Goal: Navigation & Orientation: Find specific page/section

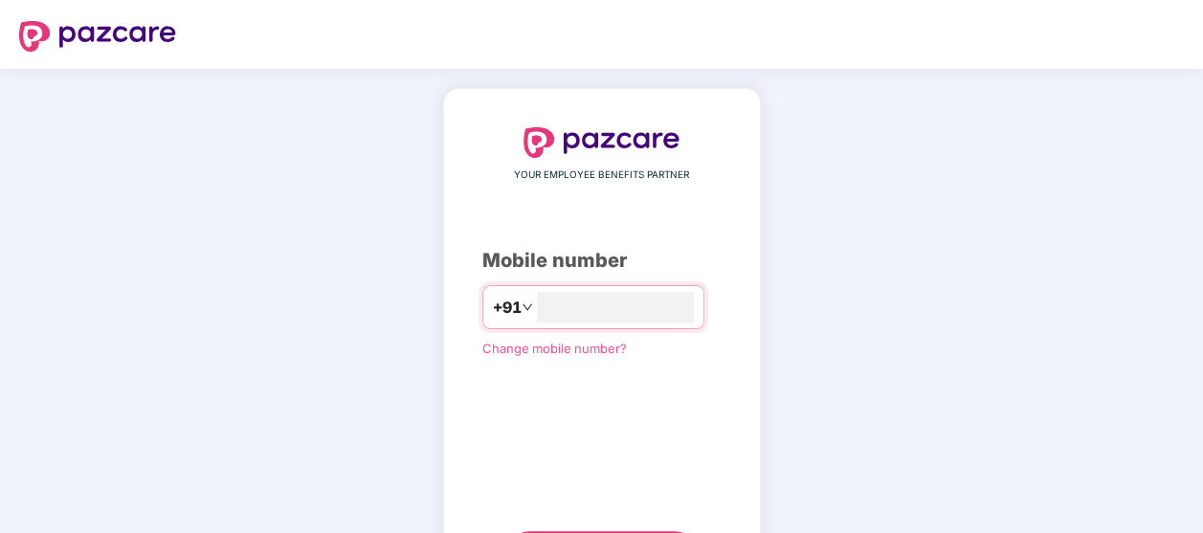
type input "**********"
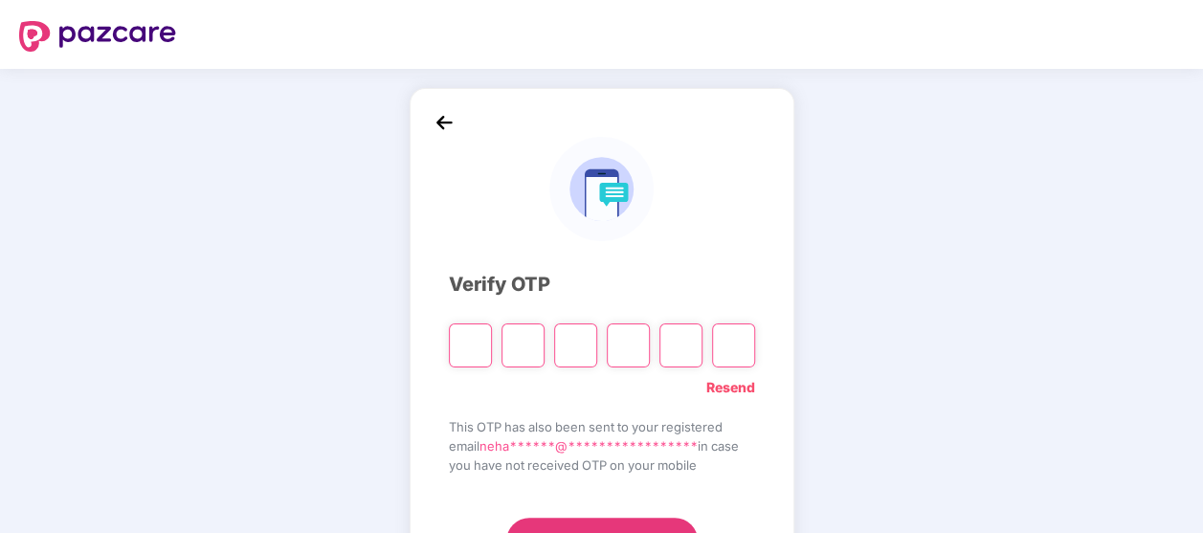
type input "*"
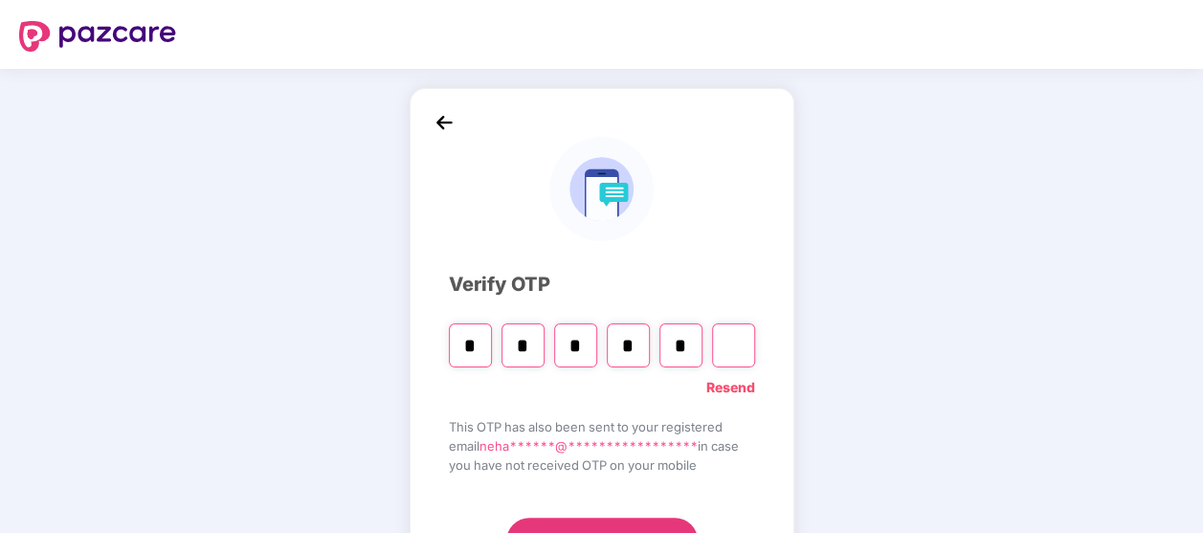
type input "*"
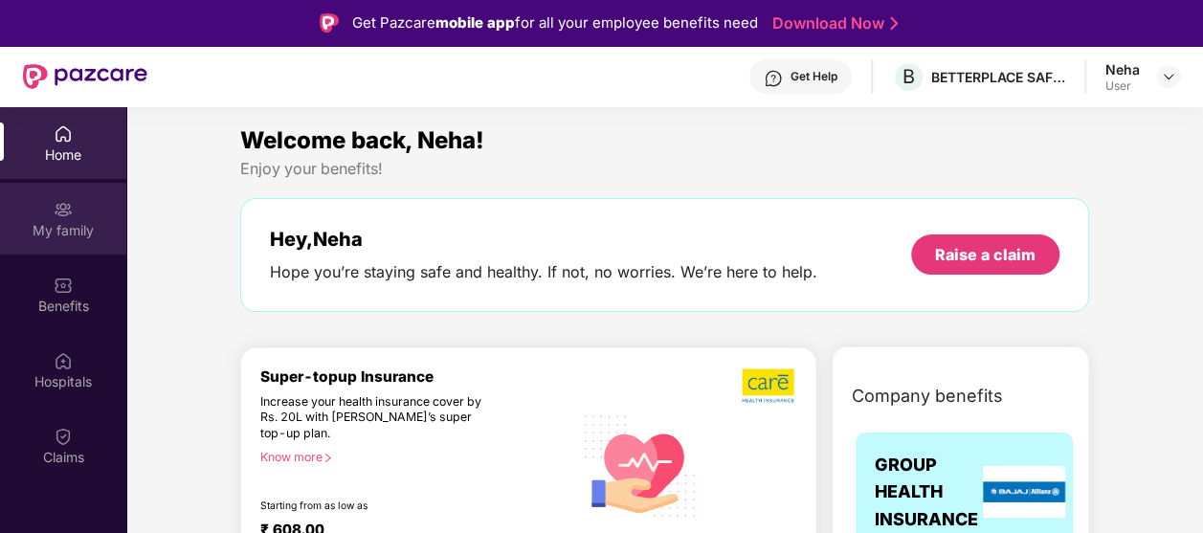
click at [60, 232] on div "My family" at bounding box center [63, 230] width 126 height 19
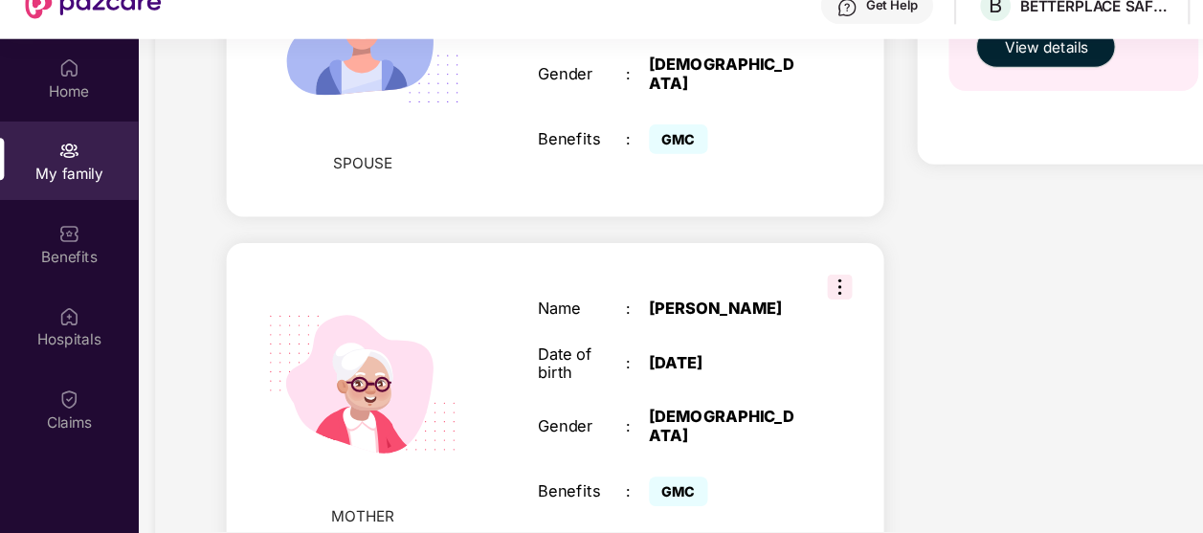
scroll to position [25, 0]
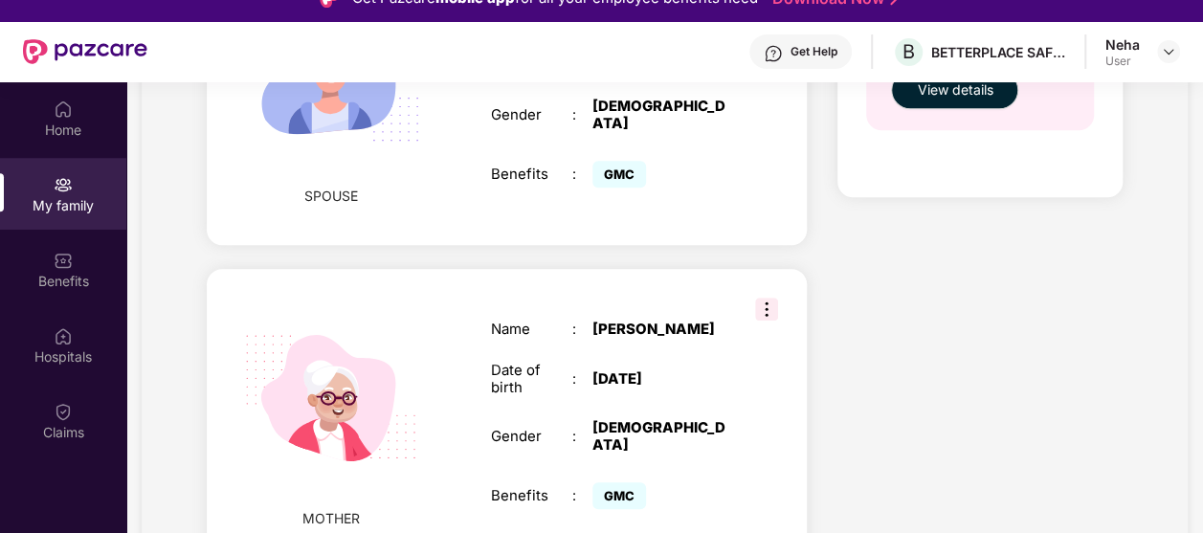
click at [765, 299] on img at bounding box center [766, 309] width 23 height 23
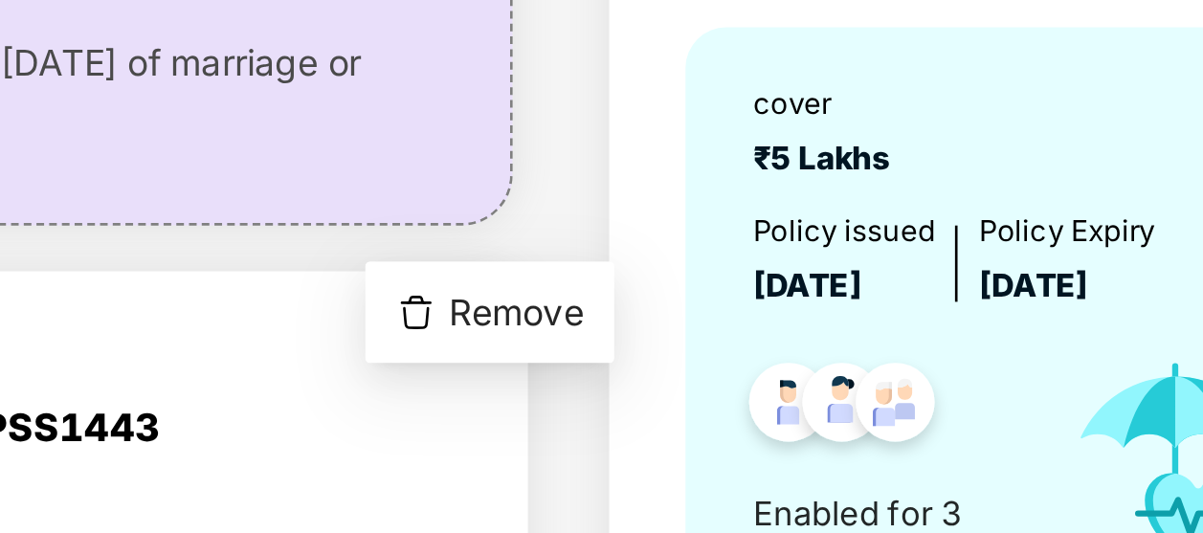
scroll to position [77, 0]
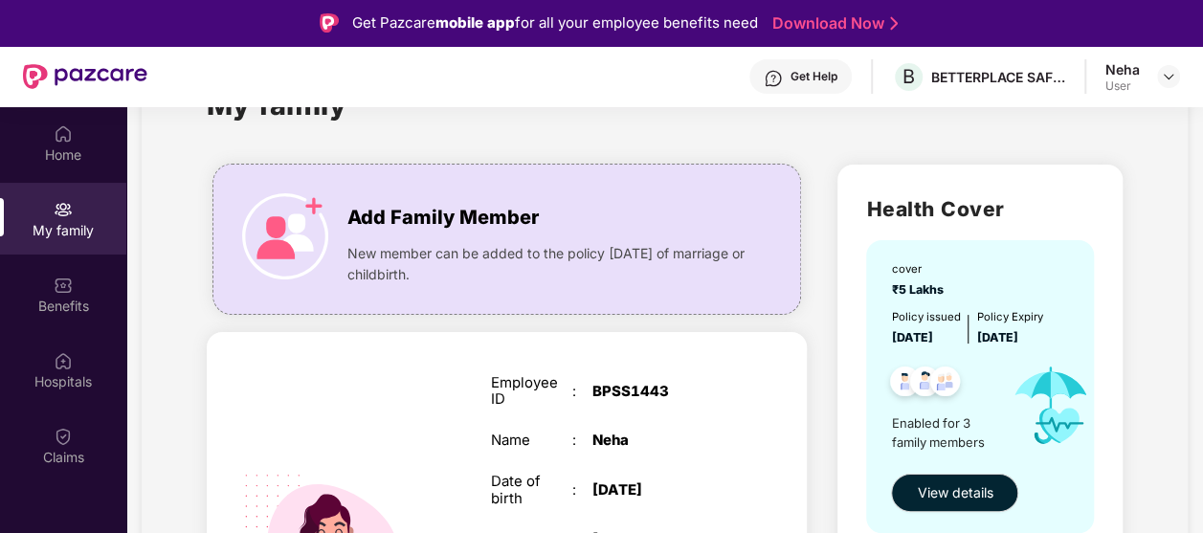
click at [49, 512] on div "Home My family Benefits Hospitals Claims" at bounding box center [63, 373] width 126 height 533
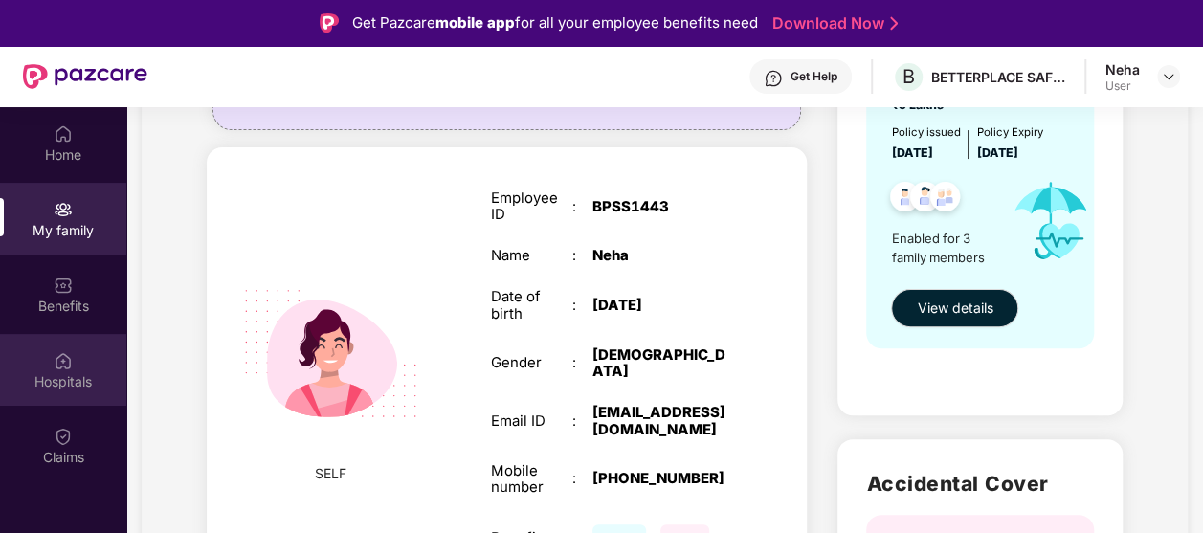
scroll to position [0, 0]
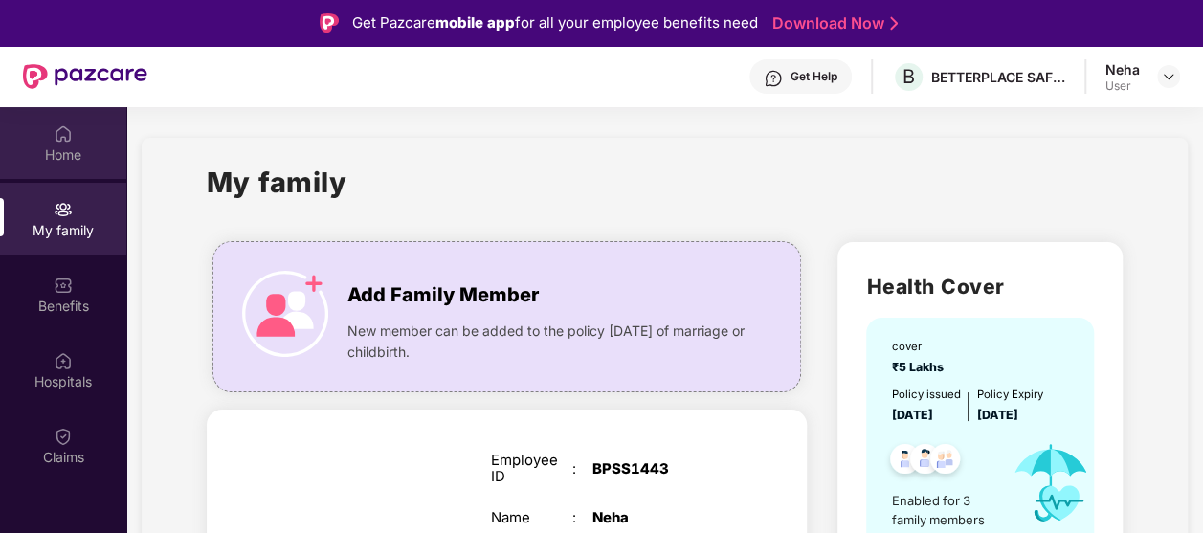
click at [69, 151] on div "Home" at bounding box center [63, 154] width 126 height 19
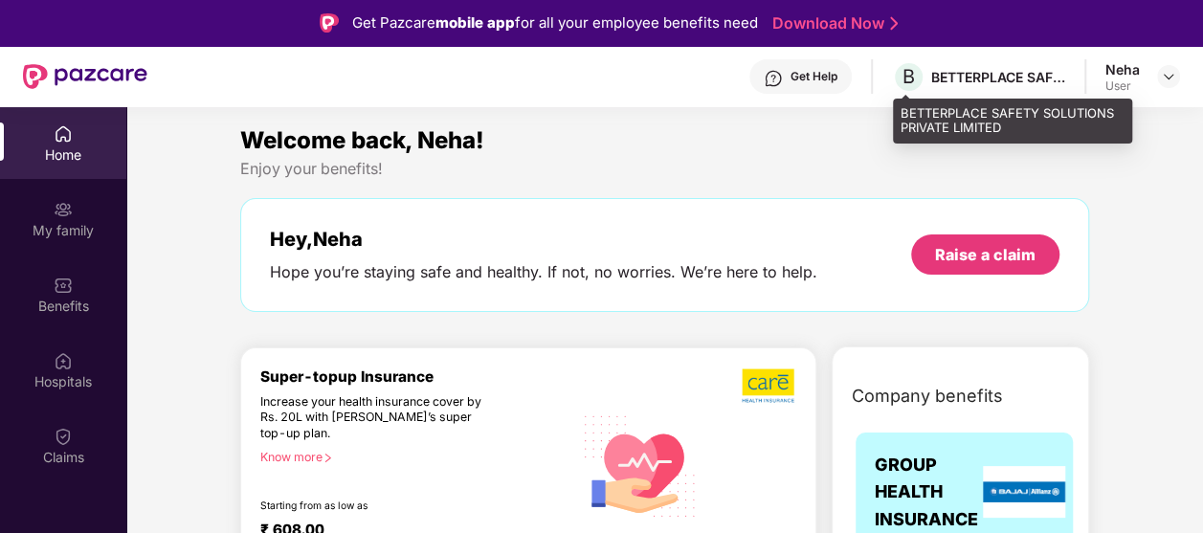
click at [998, 88] on div "B BETTERPLACE SAFETY SOLUTIONS PRIVATE LIMITED" at bounding box center [978, 76] width 173 height 33
click at [971, 73] on div "BETTERPLACE SAFETY SOLUTIONS PRIVATE LIMITED" at bounding box center [998, 77] width 134 height 18
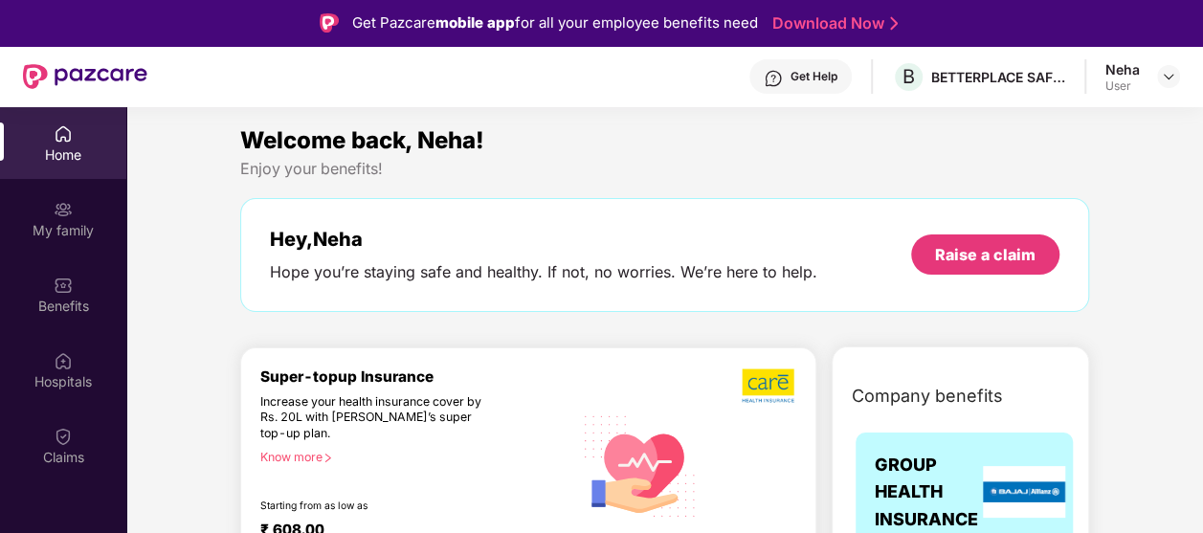
click at [796, 80] on div "Get Help" at bounding box center [813, 76] width 47 height 15
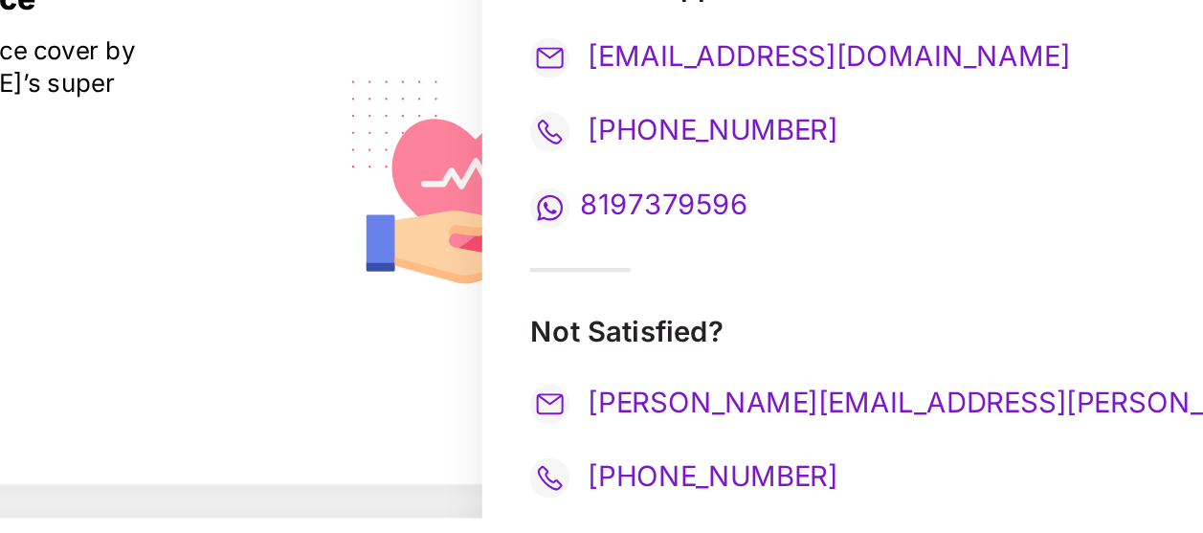
scroll to position [28, 0]
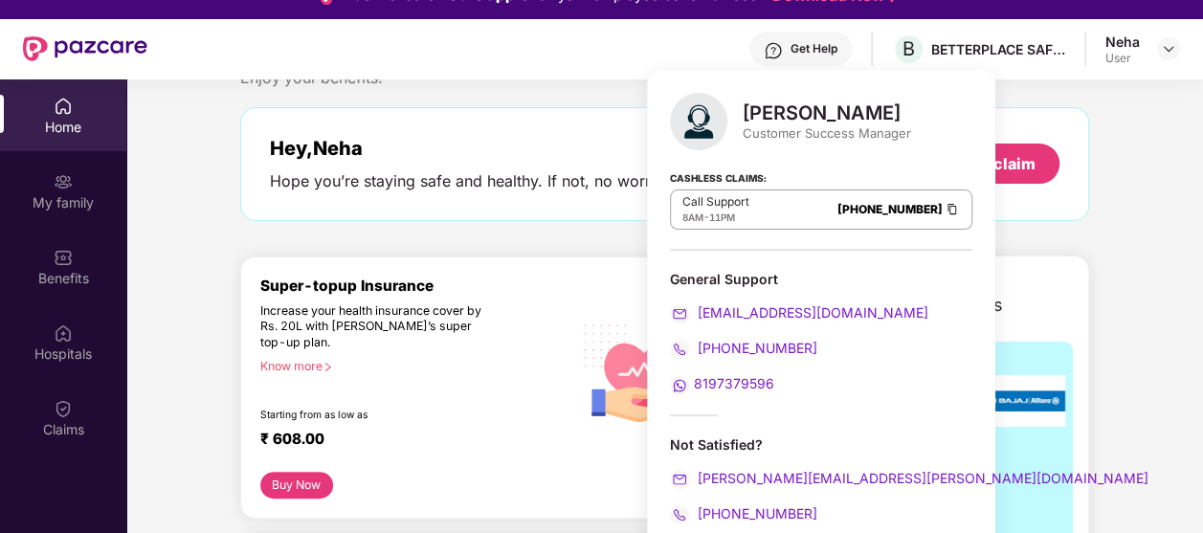
click at [71, 501] on div "Home My family Benefits Hospitals Claims" at bounding box center [63, 345] width 126 height 533
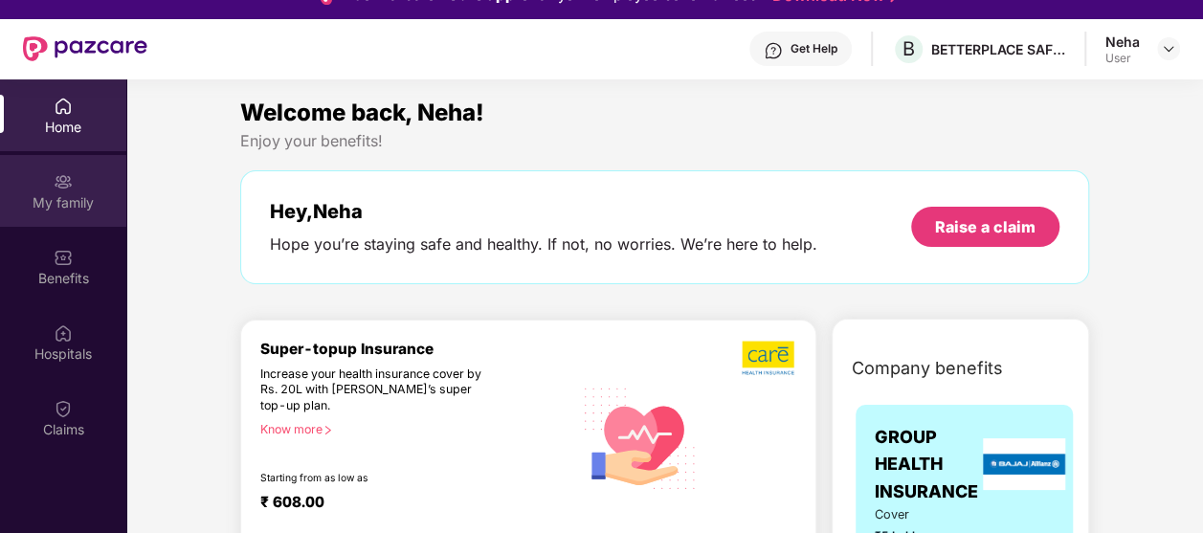
click at [36, 205] on div "My family" at bounding box center [63, 202] width 126 height 19
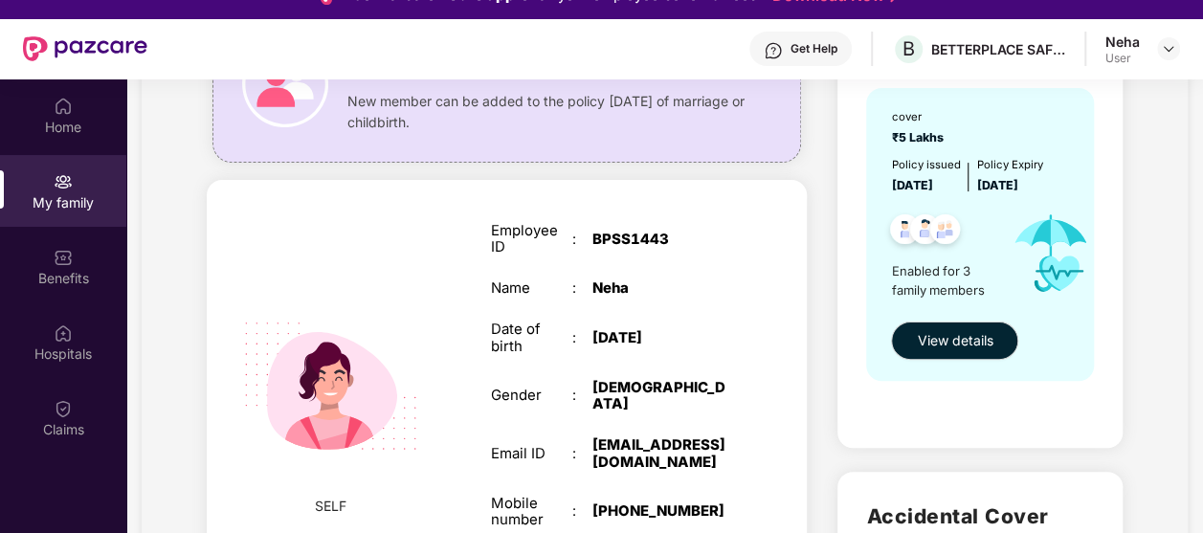
scroll to position [201, 0]
click at [356, 442] on img at bounding box center [330, 386] width 219 height 219
click at [320, 441] on img at bounding box center [330, 386] width 219 height 219
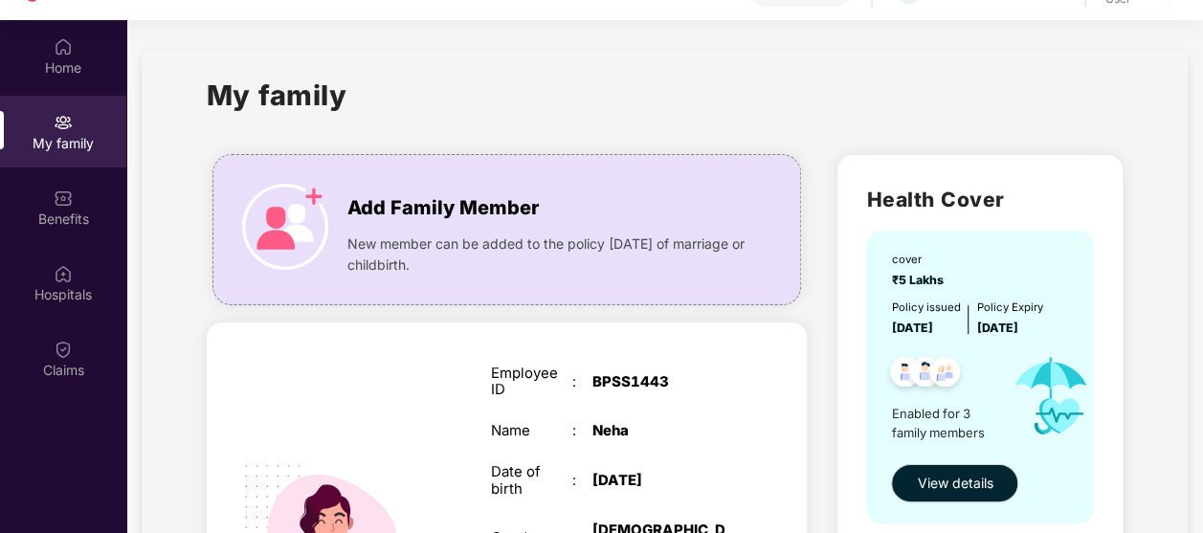
scroll to position [0, 0]
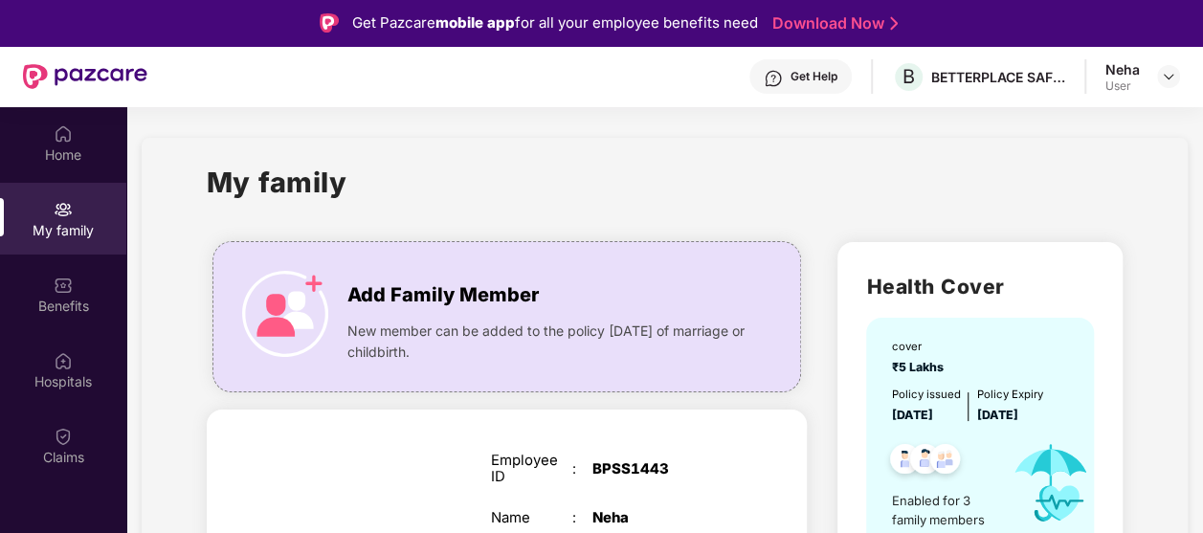
click at [1106, 84] on div "User" at bounding box center [1122, 85] width 34 height 15
click at [1134, 75] on div "Neha" at bounding box center [1122, 69] width 34 height 18
click at [1156, 77] on div "Neha User" at bounding box center [1142, 76] width 75 height 33
click at [1158, 84] on div at bounding box center [1168, 76] width 23 height 23
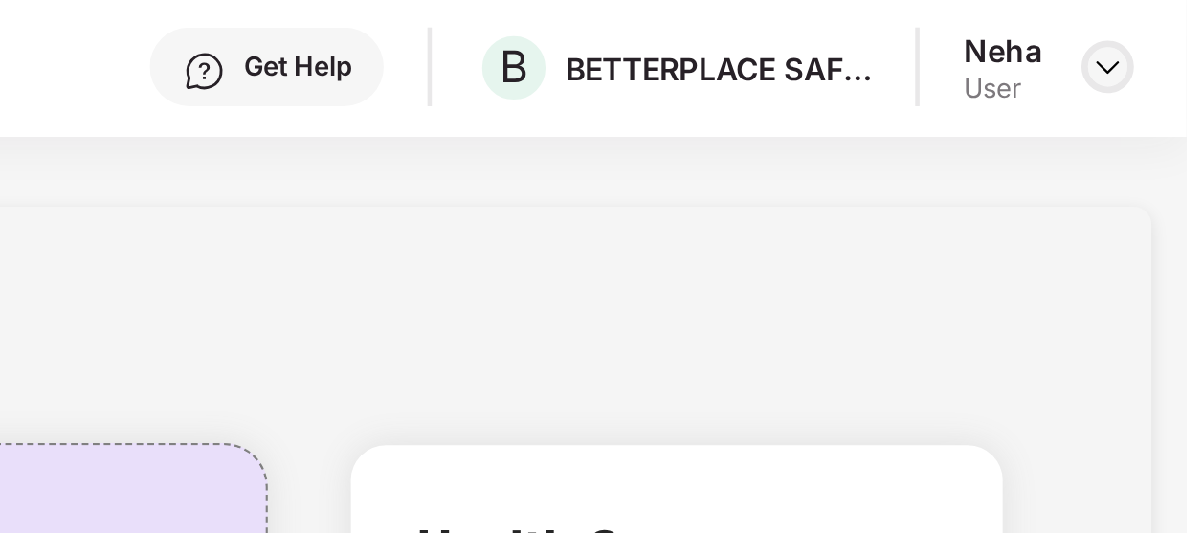
click at [1165, 80] on img at bounding box center [1167, 76] width 15 height 15
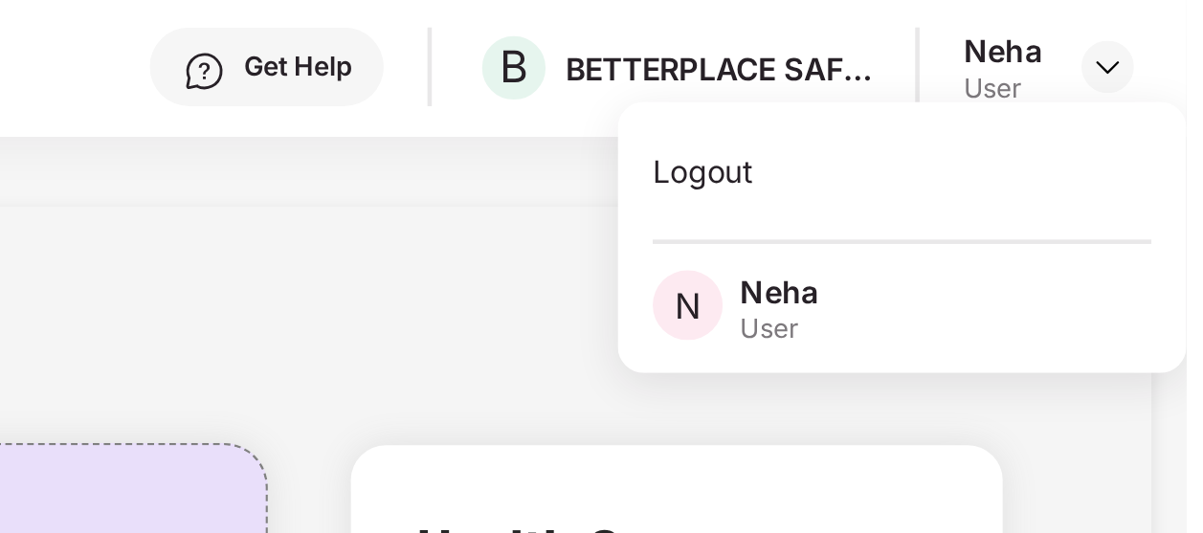
click at [824, 199] on div "My family" at bounding box center [665, 194] width 917 height 66
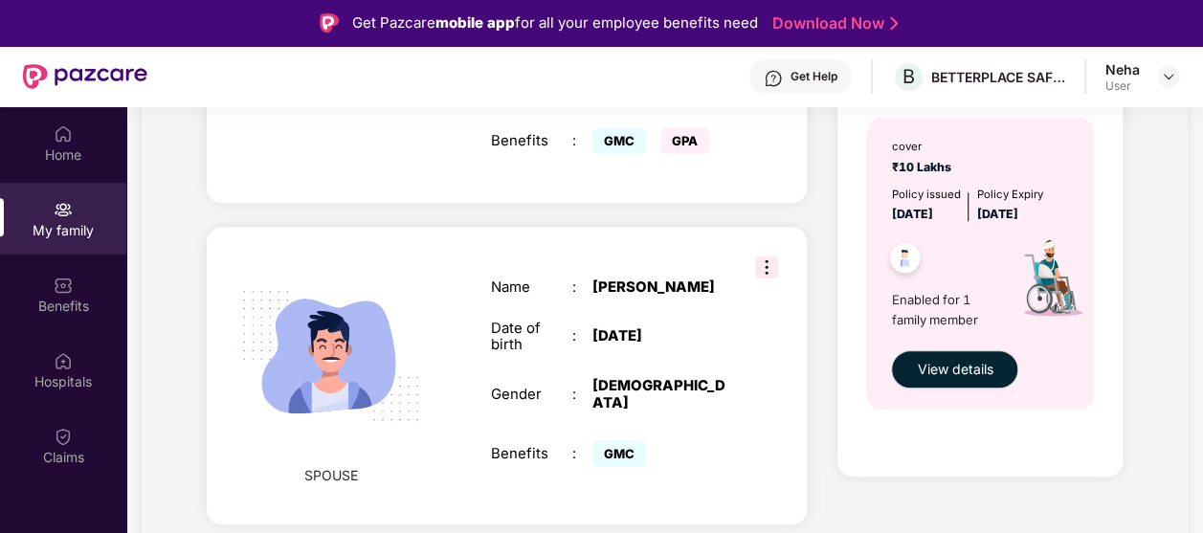
scroll to position [914, 0]
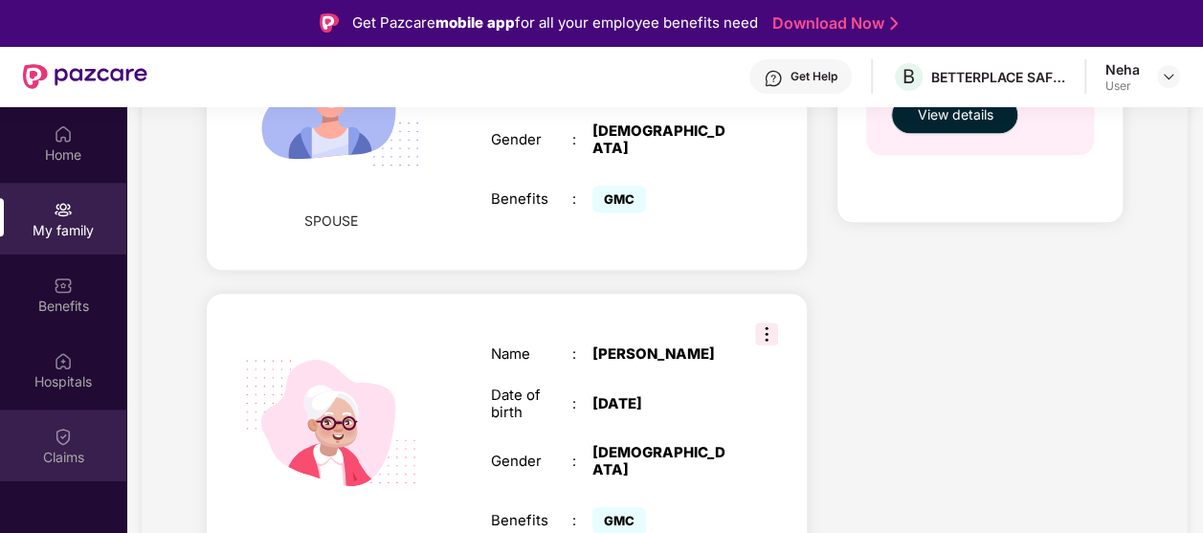
click at [55, 441] on img at bounding box center [63, 436] width 19 height 19
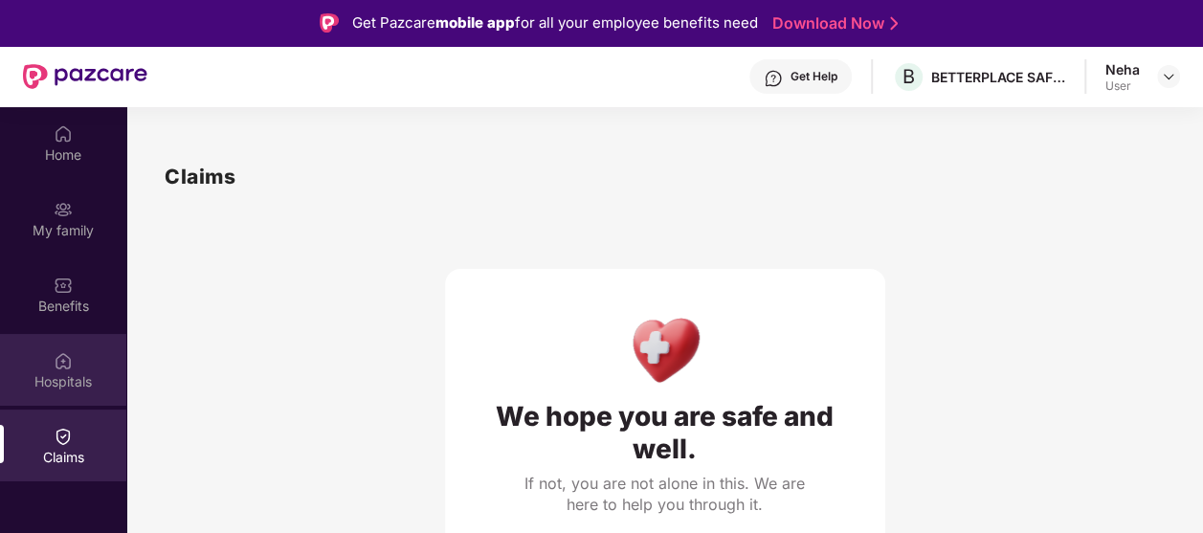
click at [63, 388] on div "Hospitals" at bounding box center [63, 381] width 126 height 19
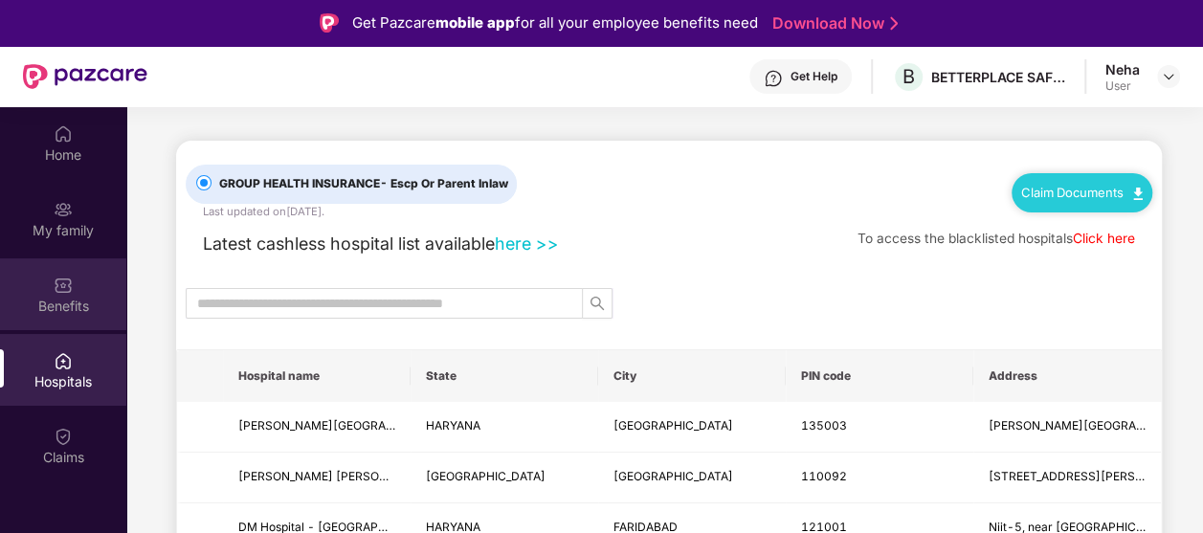
click at [65, 292] on img at bounding box center [63, 285] width 19 height 19
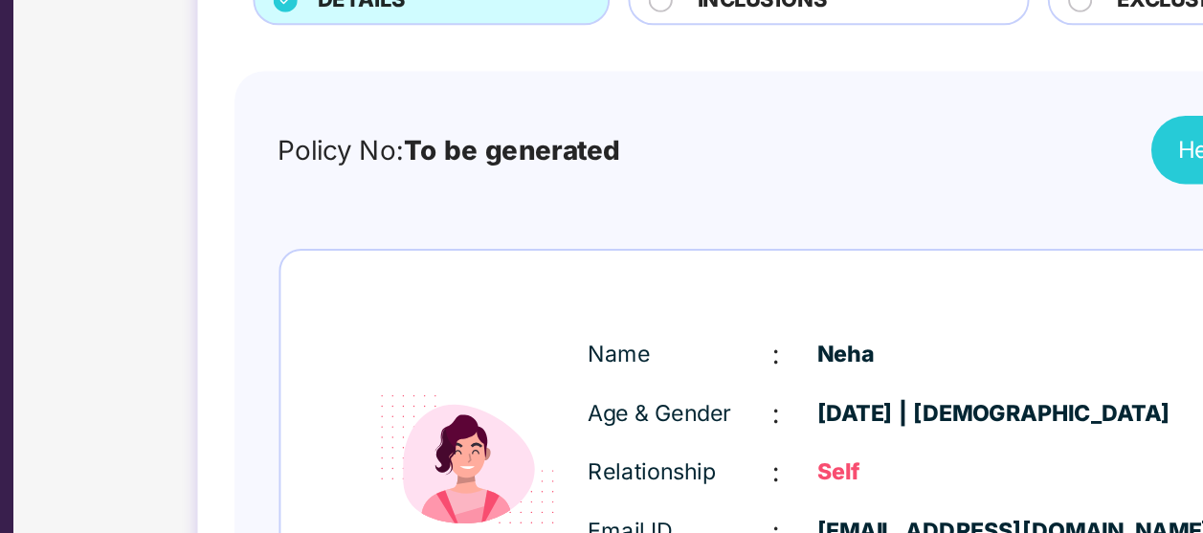
scroll to position [73, 0]
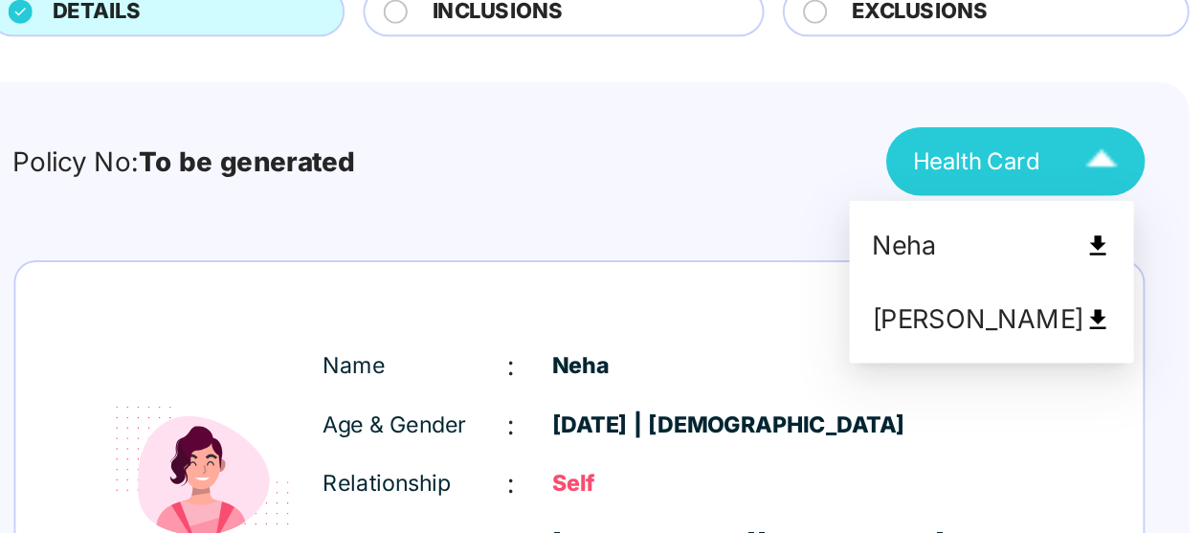
click at [977, 266] on span "Health Card" at bounding box center [979, 262] width 66 height 18
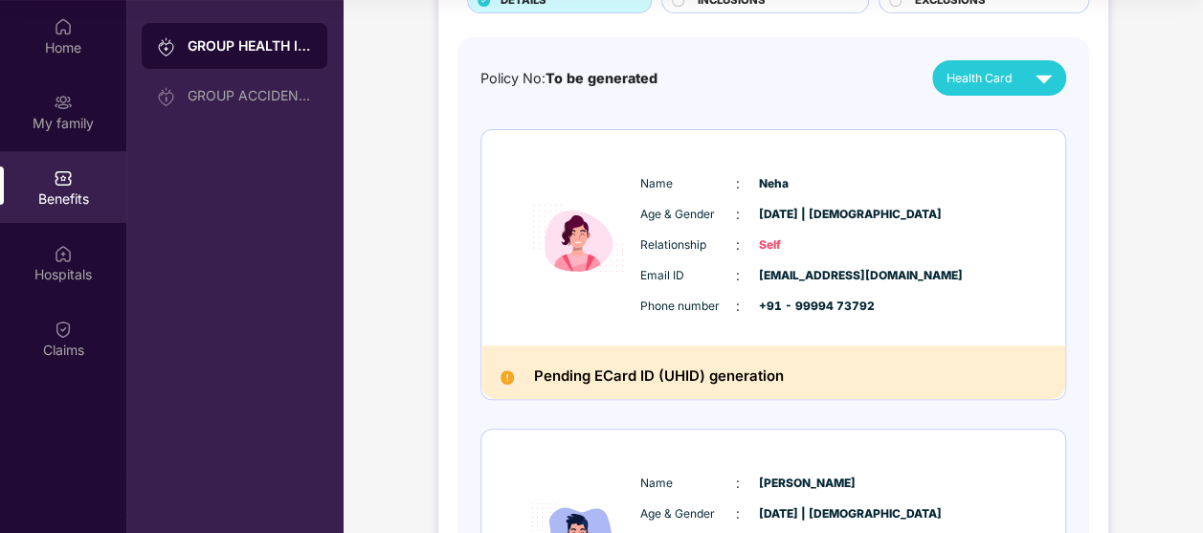
scroll to position [0, 0]
